Goal: Task Accomplishment & Management: Manage account settings

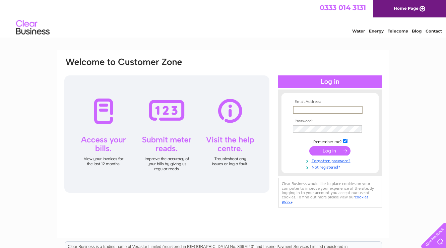
click at [300, 108] on input "text" at bounding box center [328, 110] width 70 height 8
type input "[EMAIL_ADDRESS][DOMAIN_NAME]"
click at [309, 146] on input "submit" at bounding box center [329, 150] width 41 height 9
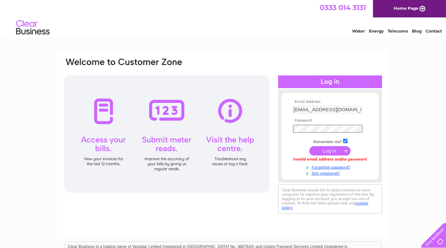
click at [309, 146] on input "submit" at bounding box center [329, 150] width 41 height 9
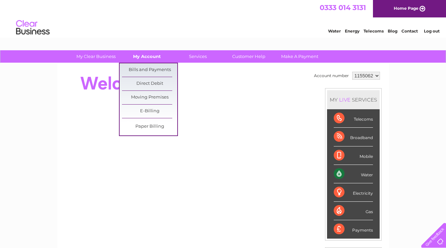
click at [146, 57] on link "My Account" at bounding box center [146, 56] width 55 height 12
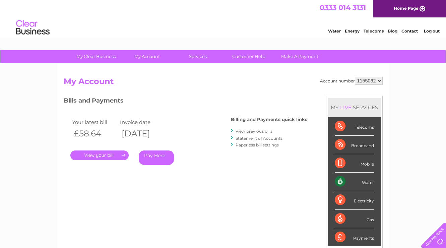
click at [268, 137] on link "Statement of Accounts" at bounding box center [258, 138] width 47 height 5
